Goal: Information Seeking & Learning: Learn about a topic

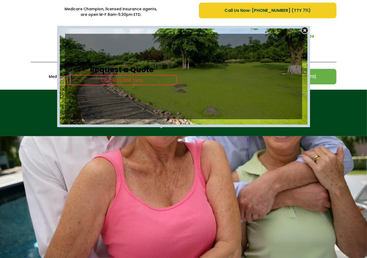
click at [302, 31] on img at bounding box center [305, 31] width 10 height 10
